Goal: Check status

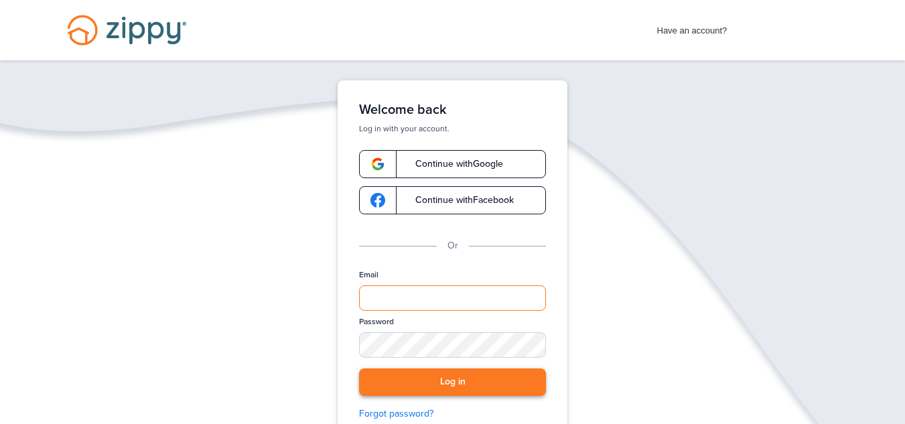
type input "**********"
click at [414, 386] on button "Log in" at bounding box center [452, 381] width 187 height 27
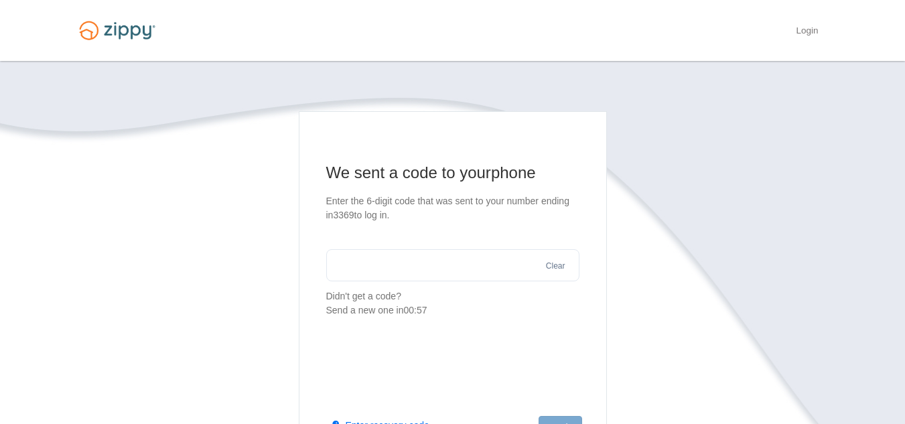
scroll to position [67, 0]
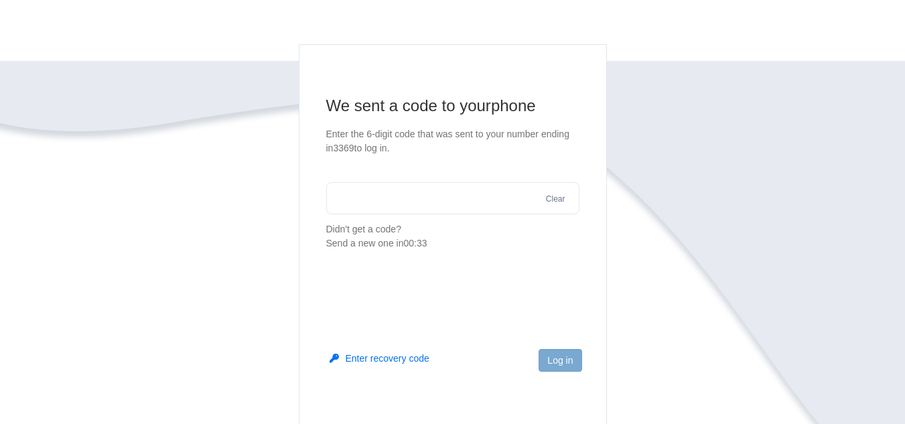
click at [359, 199] on input "text" at bounding box center [452, 198] width 253 height 32
type input "******"
click at [562, 363] on button "Log in" at bounding box center [559, 360] width 43 height 23
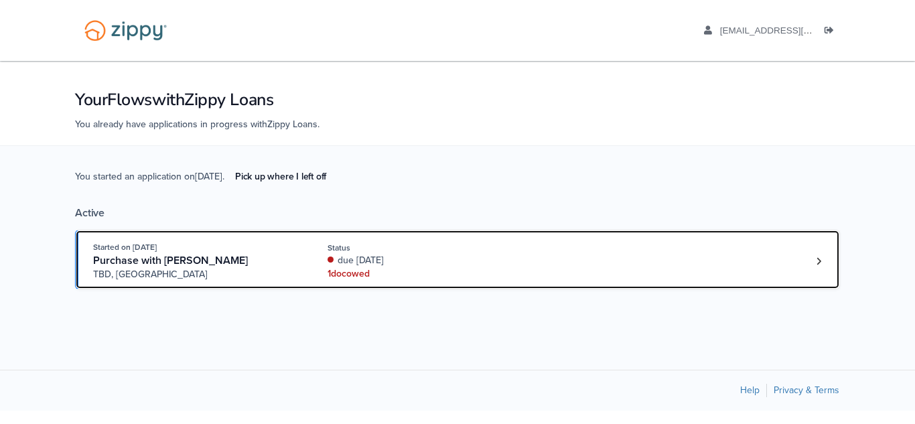
click at [346, 275] on div "1 doc owed" at bounding box center [416, 273] width 179 height 13
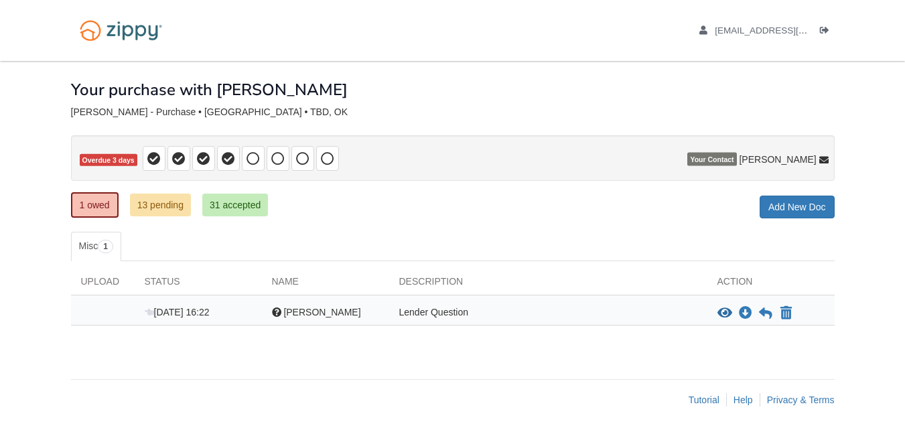
click at [435, 311] on div "Lender Question" at bounding box center [548, 313] width 318 height 16
click at [335, 309] on span "[PERSON_NAME]" at bounding box center [321, 312] width 77 height 11
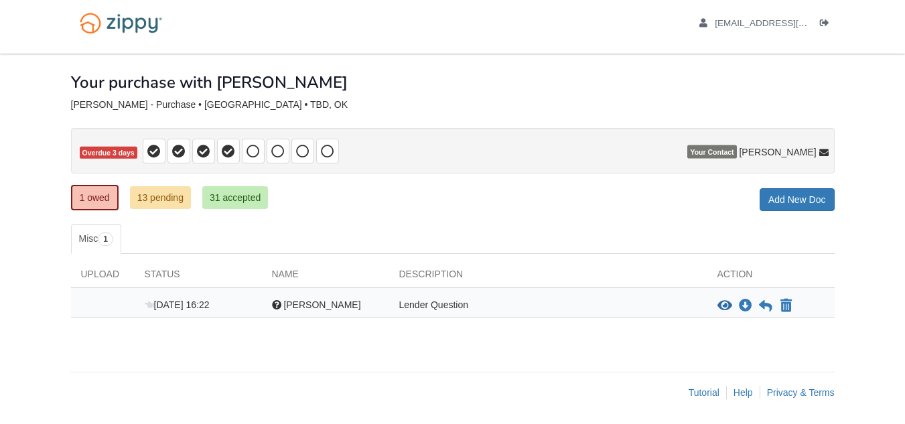
scroll to position [9, 0]
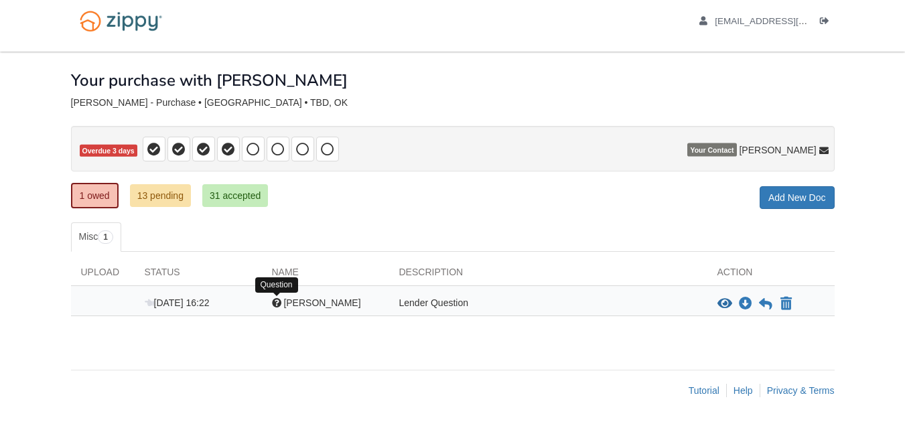
click at [277, 304] on div at bounding box center [276, 302] width 9 height 9
click at [433, 308] on div "Lender Question" at bounding box center [548, 304] width 318 height 16
click at [722, 303] on icon "View Robert Petersen" at bounding box center [724, 303] width 15 height 13
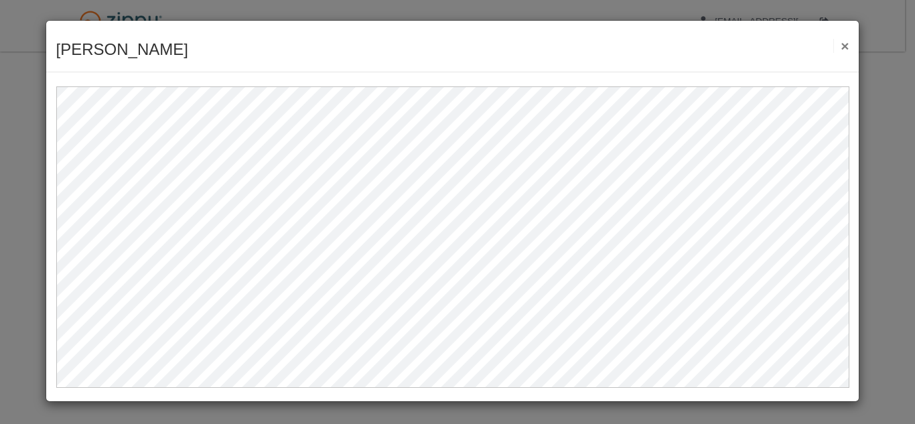
drag, startPoint x: 722, startPoint y: 303, endPoint x: 664, endPoint y: 8, distance: 300.2
click at [664, 9] on div "[PERSON_NAME] Save Cancel Previous Document Next Document ×" at bounding box center [457, 212] width 915 height 424
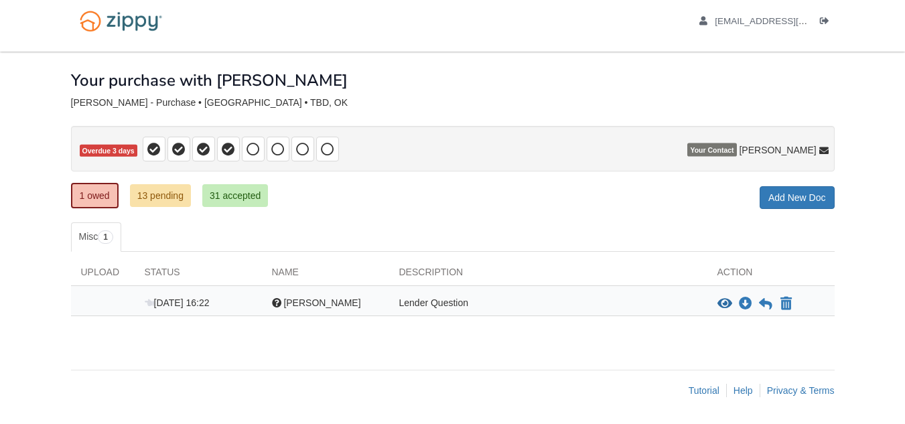
click at [711, 280] on div "Action" at bounding box center [770, 275] width 127 height 20
click at [720, 302] on icon "View Robert Petersen" at bounding box center [724, 303] width 15 height 13
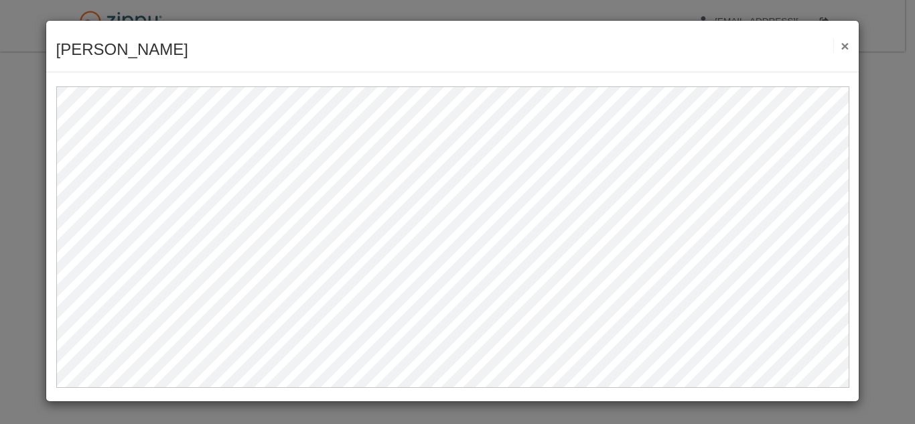
click at [838, 49] on button "×" at bounding box center [840, 46] width 15 height 14
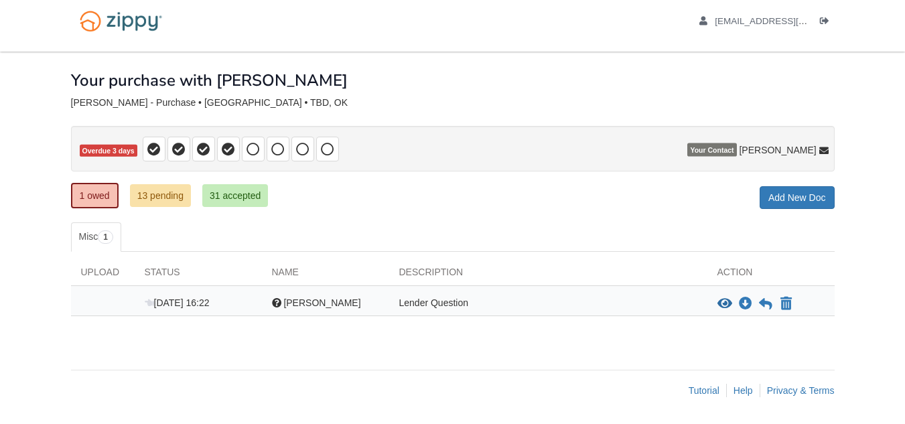
scroll to position [0, 0]
